Goal: Navigation & Orientation: Understand site structure

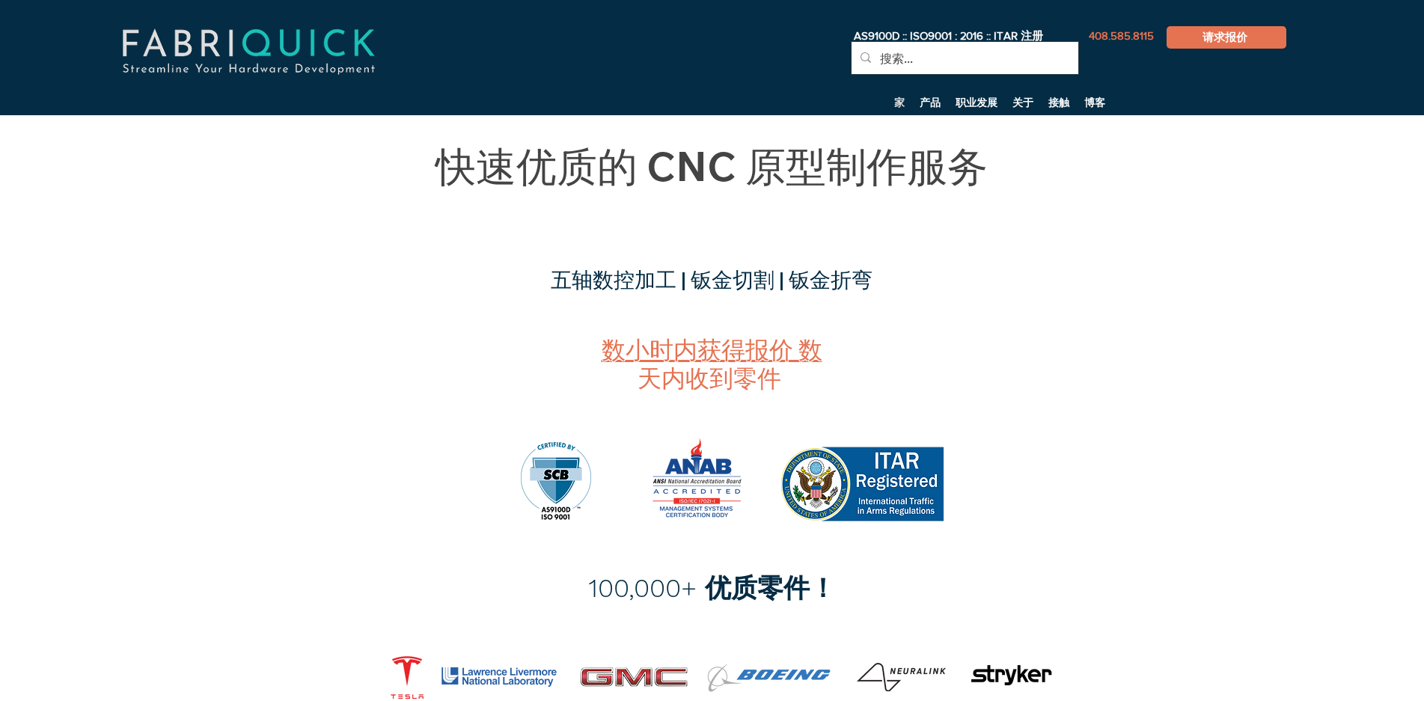
click at [1264, 97] on div "AS9100D :: ISO9001 : 2016 :: ITAR 注册 408.585.8115 请求报价 搜索... 家 产品 职业发展 关于 接触 博客…" at bounding box center [712, 57] width 1424 height 115
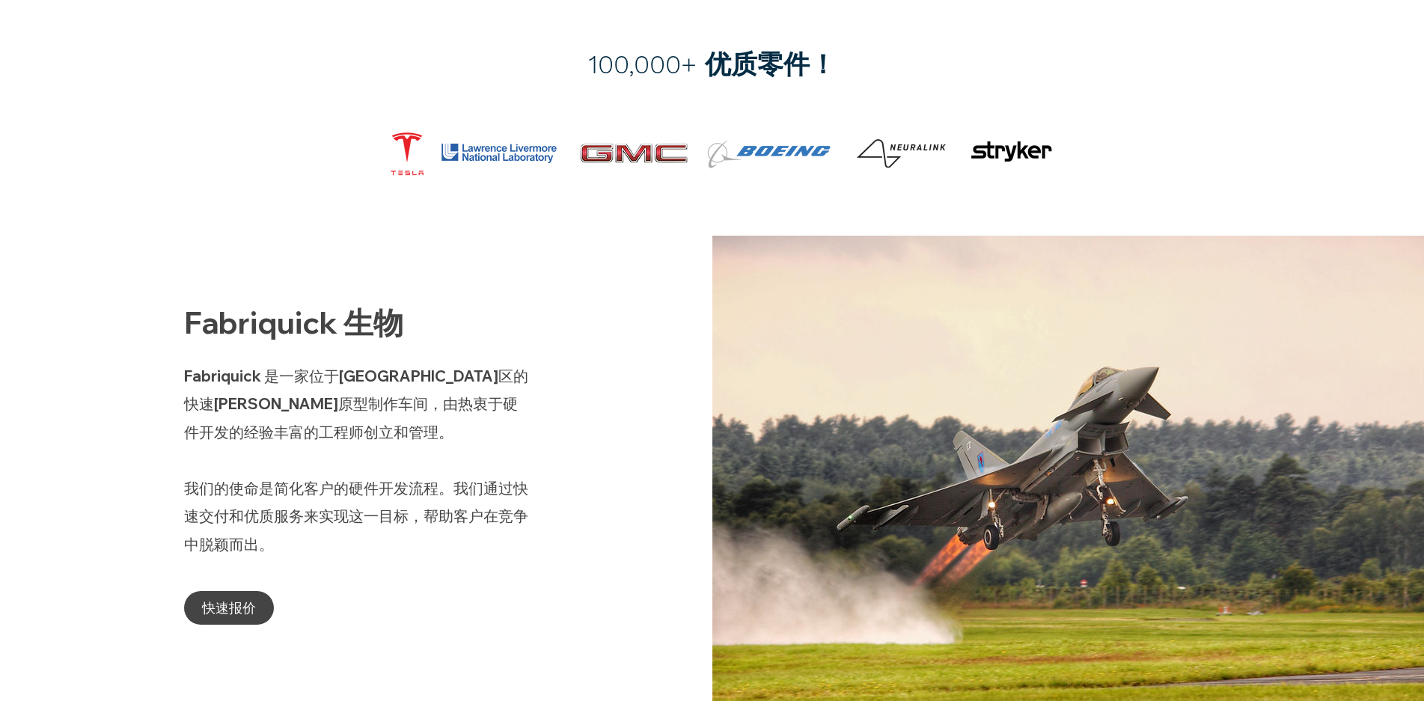
scroll to position [599, 0]
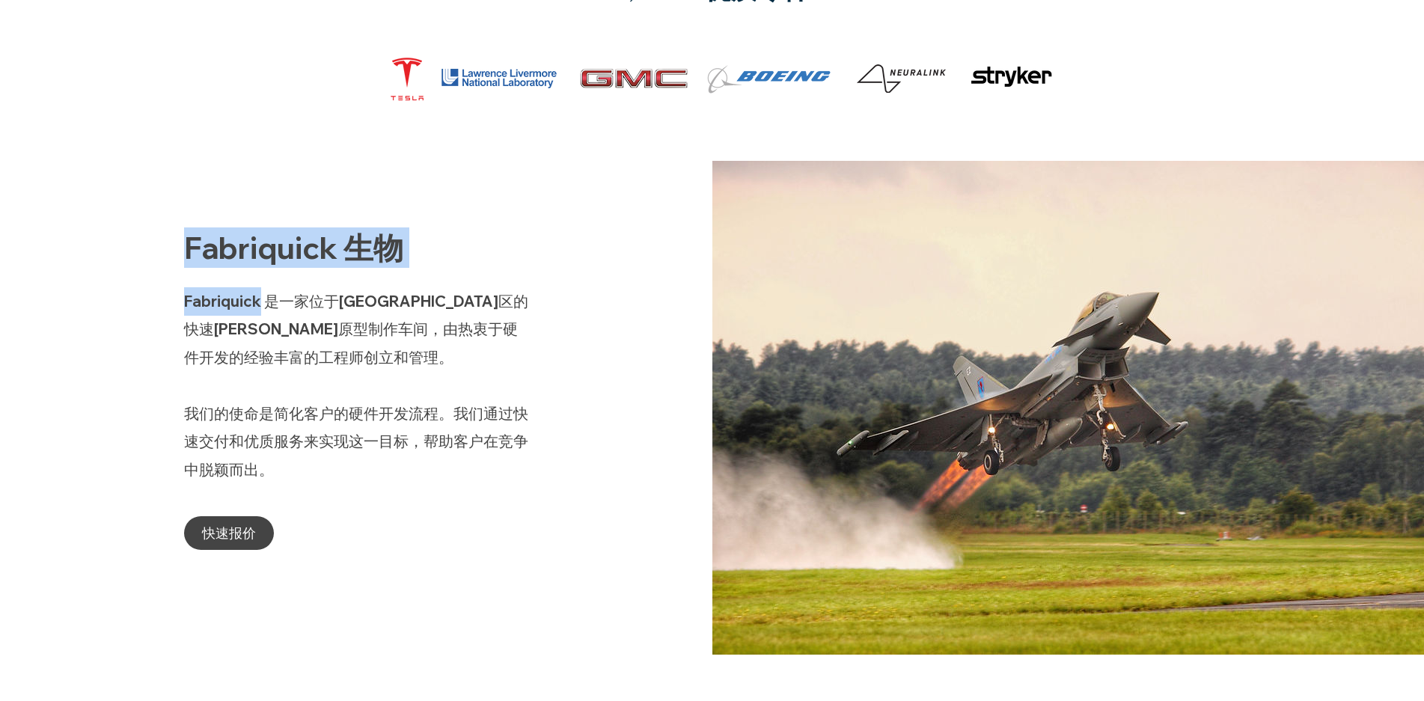
drag, startPoint x: 180, startPoint y: 304, endPoint x: 257, endPoint y: 305, distance: 77.1
click at [257, 305] on div "Fabriquick 生物 Fabriquick 是一家位于[GEOGRAPHIC_DATA]区的快速[PERSON_NAME]原型制作车间，由热衷于硬件开发…" at bounding box center [356, 408] width 712 height 494
copy div "Fabriquick 生物 Fabriquick"
click at [465, 224] on div at bounding box center [356, 408] width 712 height 494
drag, startPoint x: 258, startPoint y: 303, endPoint x: 185, endPoint y: 312, distance: 73.9
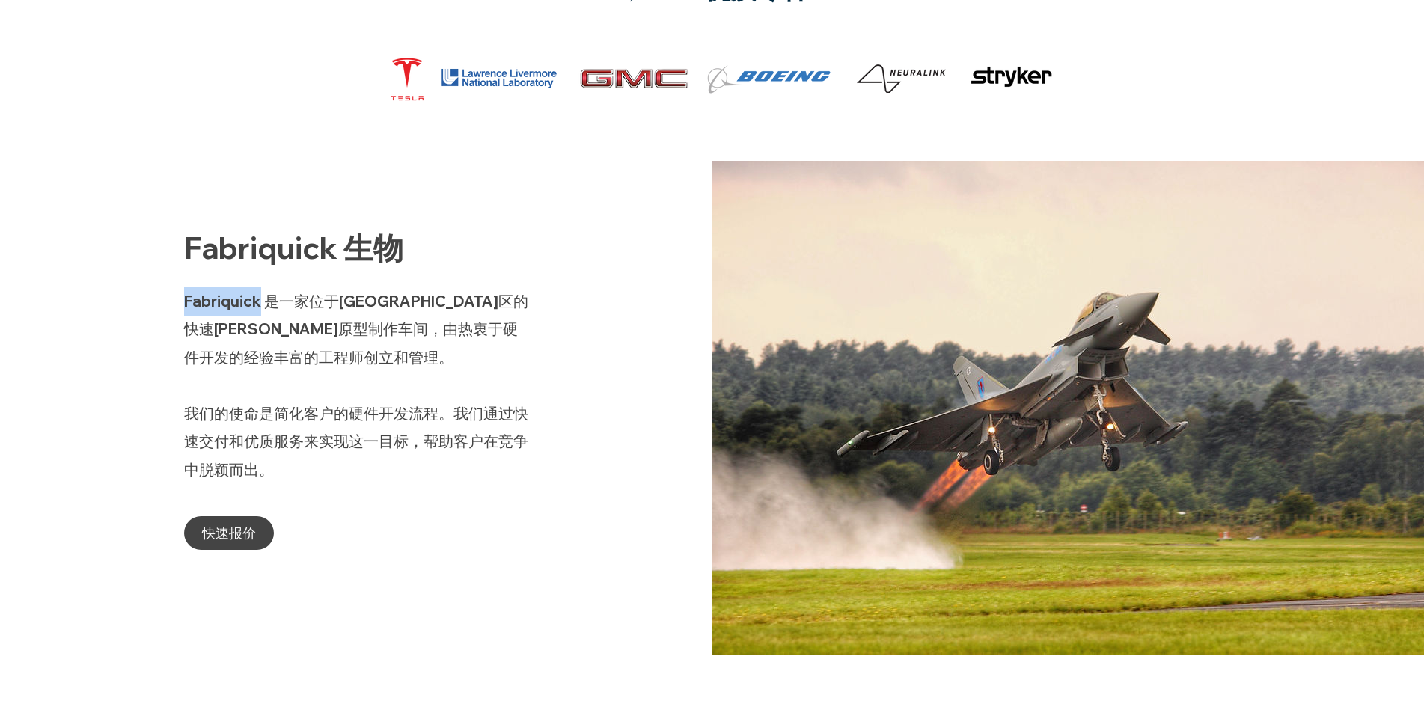
click at [185, 312] on p "Fabriquick 是一家位于[GEOGRAPHIC_DATA]区的快速[PERSON_NAME]原型制作车间，由热衷于硬件开发的经验丰富的工程师创立和管理。" at bounding box center [356, 329] width 344 height 85
copy font "Fabriquick"
click at [431, 302] on font "Fabriquick 是一家位于[GEOGRAPHIC_DATA]区的快速[PERSON_NAME]原型制作车间，由热衷于硬件开发的经验丰富的工程师创立和管理。" at bounding box center [356, 329] width 344 height 75
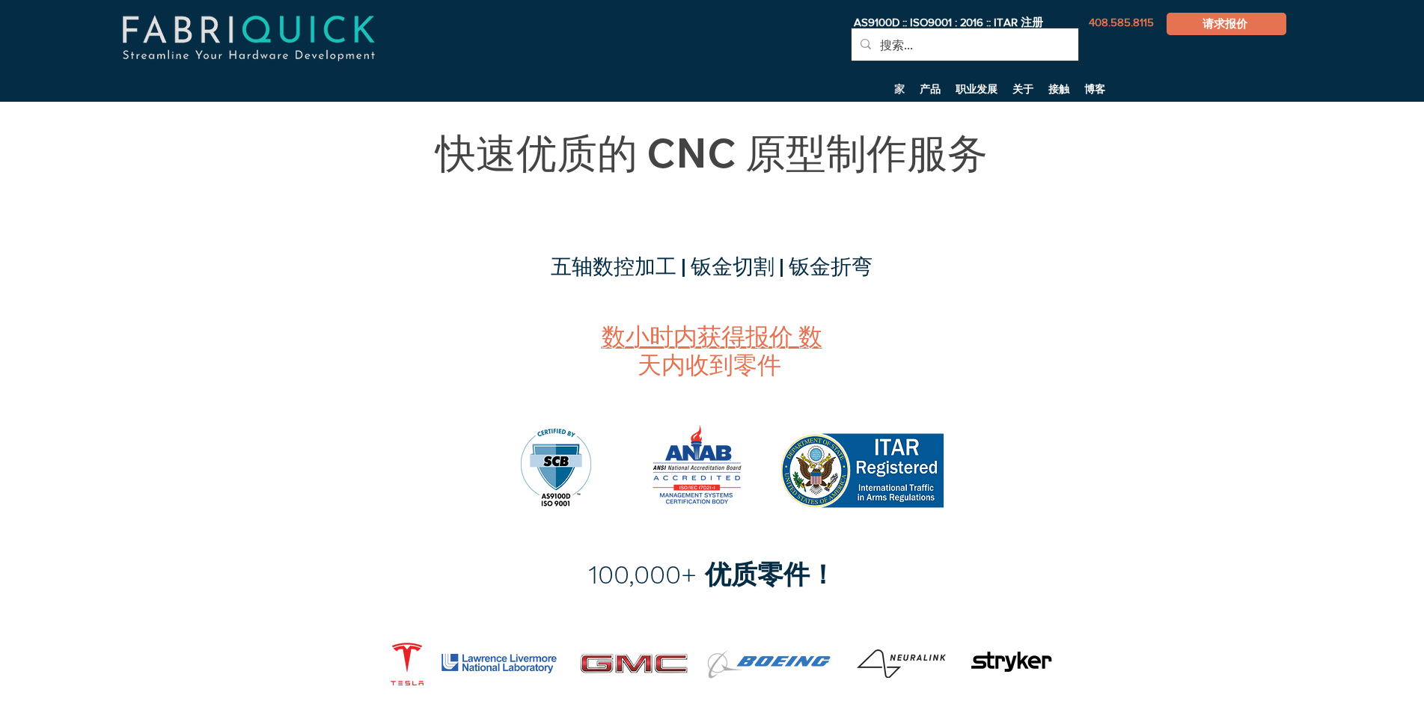
scroll to position [0, 0]
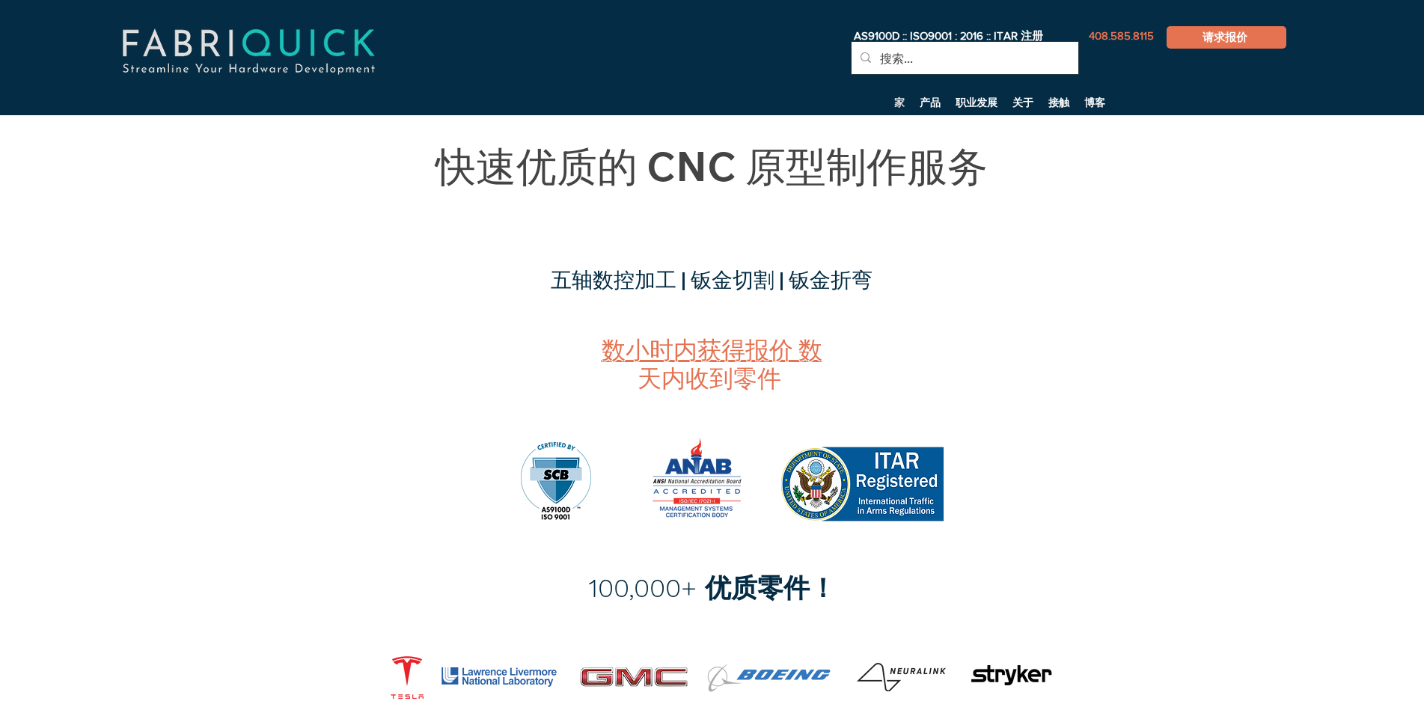
click at [905, 103] on p "家" at bounding box center [899, 102] width 25 height 22
click at [924, 101] on font "产品" at bounding box center [930, 103] width 21 height 12
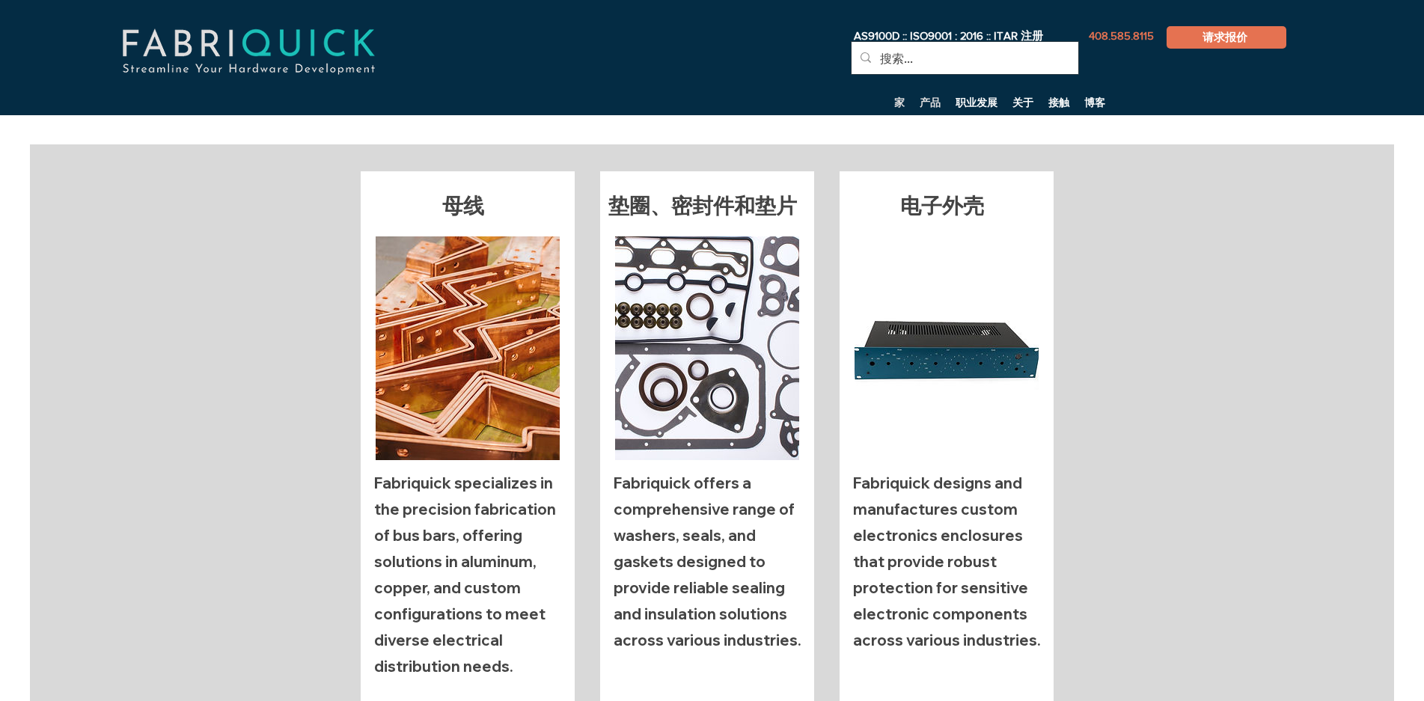
click at [897, 100] on font "家" at bounding box center [899, 103] width 10 height 12
